Goal: Information Seeking & Learning: Find specific fact

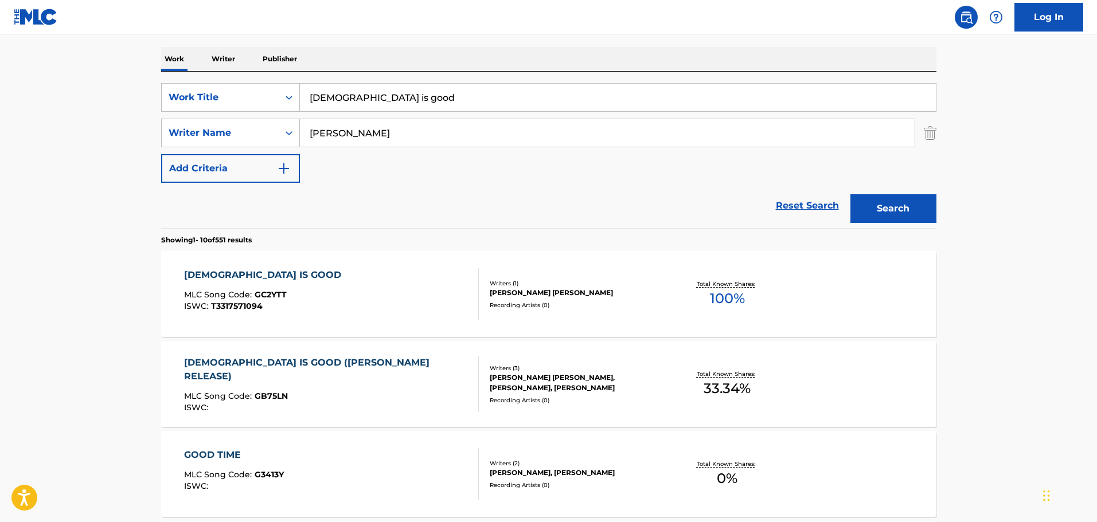
click at [212, 283] on div "GOD IS GOOD MLC Song Code : GC2YTT ISWC : T3317571094" at bounding box center [265, 294] width 163 height 52
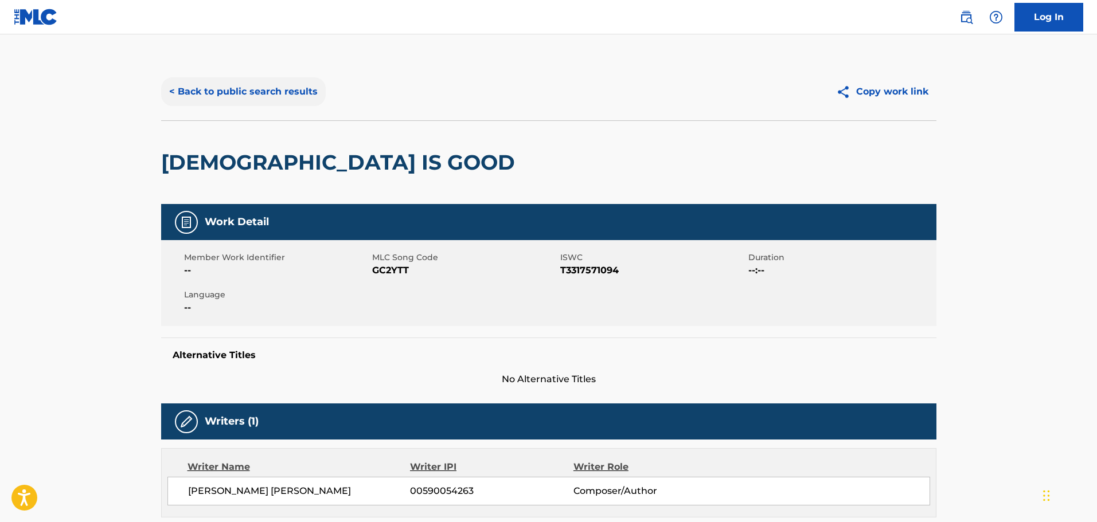
click at [268, 93] on button "< Back to public search results" at bounding box center [243, 91] width 165 height 29
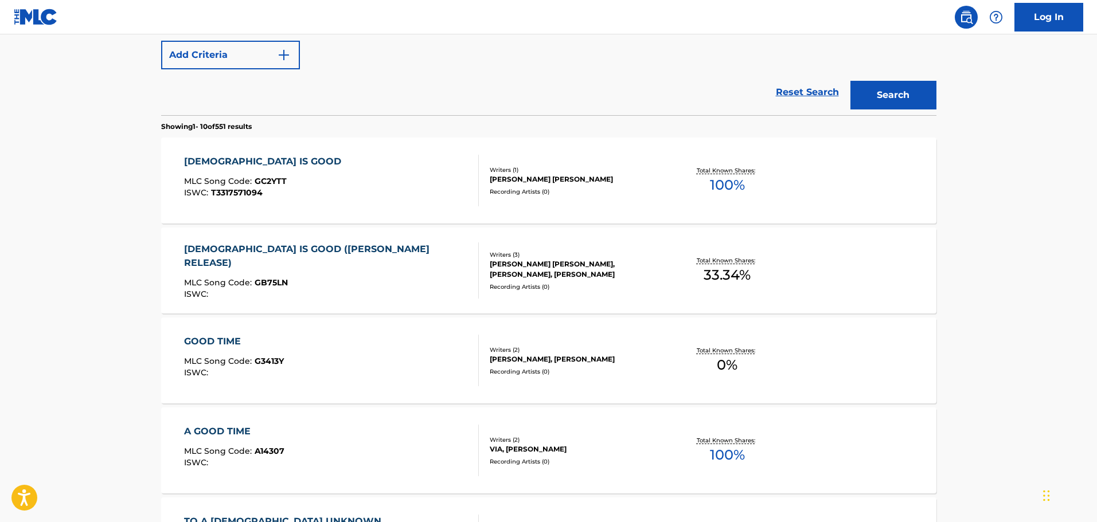
scroll to position [287, 0]
click at [337, 247] on div "[DEMOGRAPHIC_DATA] IS GOOD ([PERSON_NAME] RELEASE)" at bounding box center [326, 255] width 285 height 28
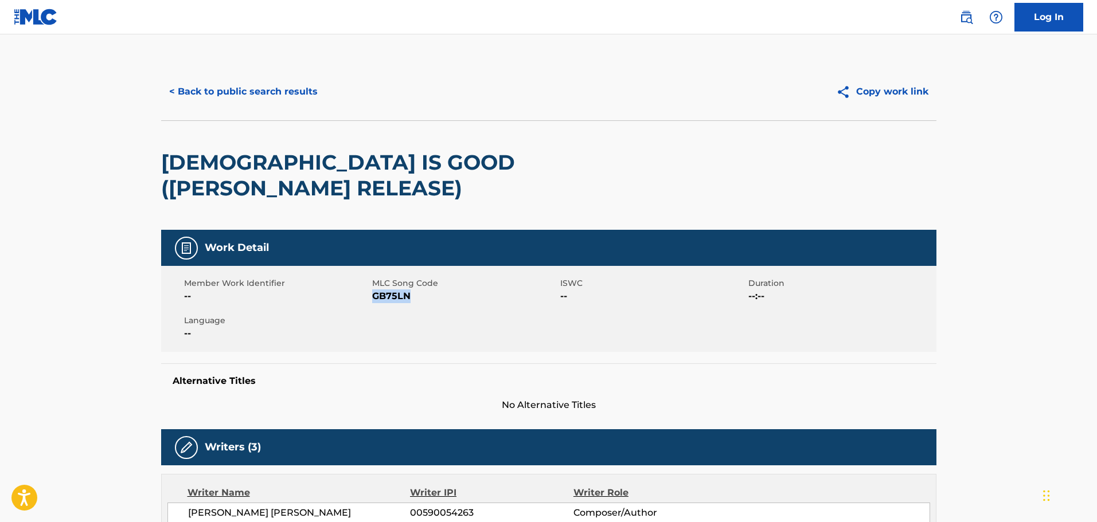
drag, startPoint x: 412, startPoint y: 271, endPoint x: 375, endPoint y: 270, distance: 36.7
click at [375, 290] on span "GB75LN" at bounding box center [464, 297] width 185 height 14
copy span "GB75LN"
